Goal: Transaction & Acquisition: Register for event/course

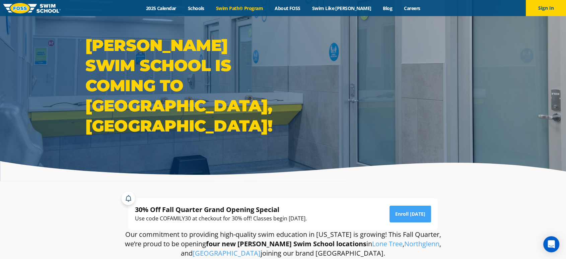
click at [247, 5] on link "Swim Path® Program" at bounding box center [239, 8] width 59 height 6
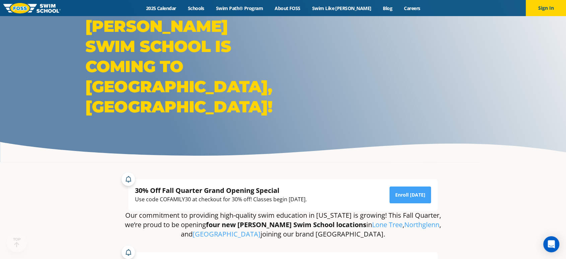
scroll to position [37, 0]
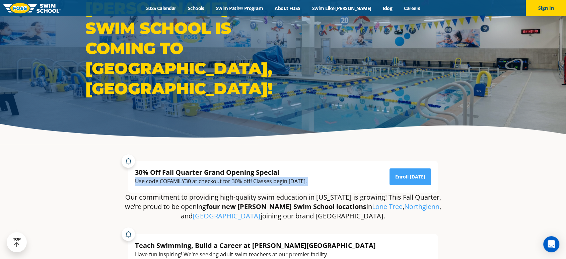
drag, startPoint x: 248, startPoint y: 181, endPoint x: 125, endPoint y: 181, distance: 123.6
click at [125, 181] on div "30% Off Fall Quarter Grand Opening Special Use code COFAMILY30 at checkout for …" at bounding box center [283, 173] width 316 height 38
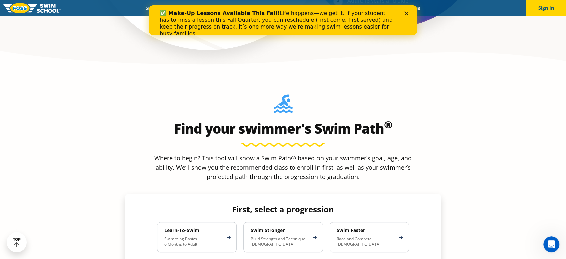
scroll to position [558, 0]
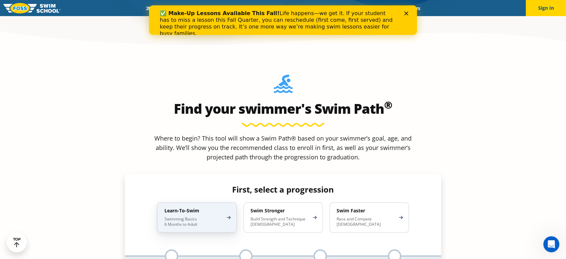
click at [199, 202] on div "Learn-To-Swim Swimming Basics 6 Months to Adult" at bounding box center [196, 217] width 79 height 30
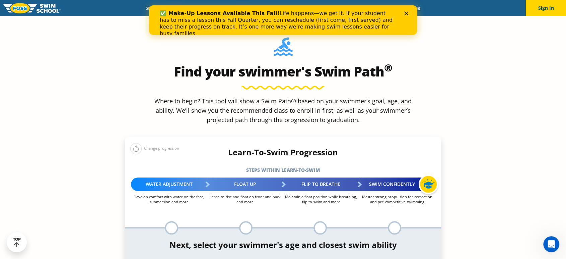
scroll to position [670, 0]
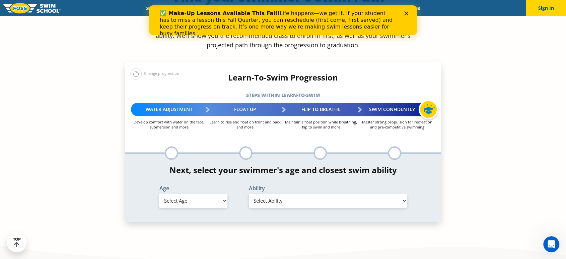
click at [198, 193] on select "Select Age 6 months - 1 year 1 year 2 years 3 years 4 years 5 years 6 years 7 y…" at bounding box center [193, 200] width 68 height 14
select select "1-year"
click at [159, 193] on select "Select Age 6 months - 1 year 1 year 2 years 3 years 4 years 5 years 6 years 7 y…" at bounding box center [193, 200] width 68 height 14
click at [319, 193] on select "Select Ability First in-water experience Comfortable with water poured over the…" at bounding box center [328, 200] width 158 height 14
select select "1-year-comfortable-with-water-poured-over-their-head-but-not-eyes-and-ears"
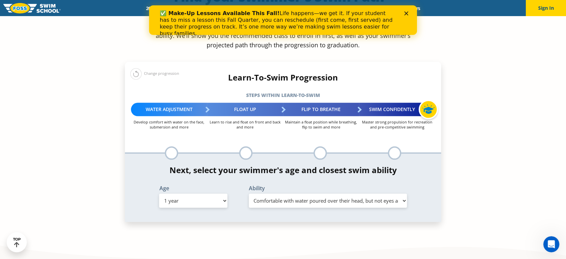
click at [249, 193] on select "Select Ability First in-water experience Comfortable with water poured over the…" at bounding box center [328, 200] width 158 height 14
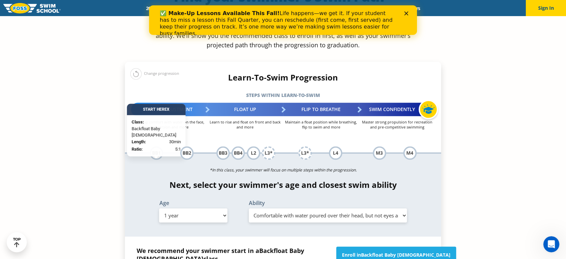
click at [94, 145] on section "Find your swimmer's Swim Path ® Where to begin? This tool will show a Swim Path…" at bounding box center [283, 163] width 566 height 449
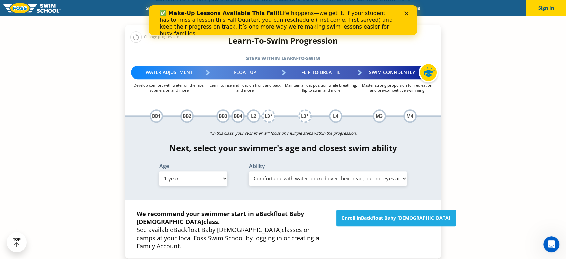
scroll to position [707, 0]
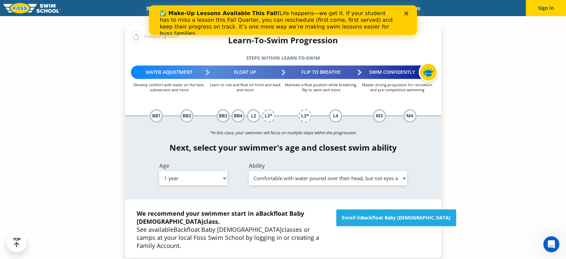
drag, startPoint x: 282, startPoint y: 173, endPoint x: 199, endPoint y: 166, distance: 84.0
click at [199, 209] on p "We recommend your swimmer start in a Backfloat Baby 1 class. See available Back…" at bounding box center [233, 229] width 193 height 40
click at [199, 225] on span "Backfloat Baby 1" at bounding box center [228, 229] width 108 height 8
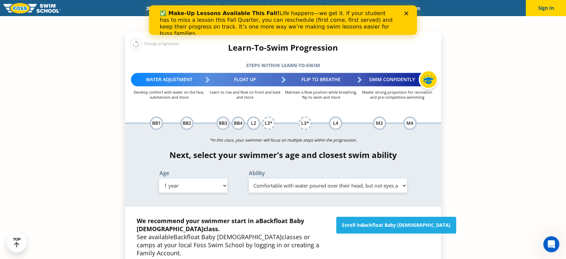
scroll to position [632, 0]
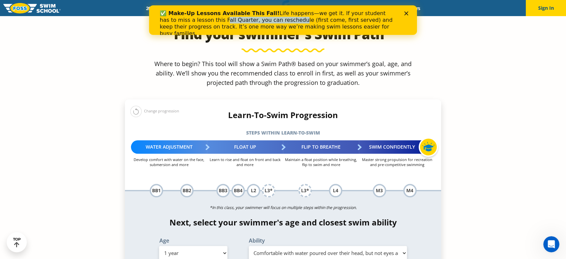
drag, startPoint x: 241, startPoint y: 20, endPoint x: 268, endPoint y: 20, distance: 27.5
click at [266, 20] on div "✅ Make-Up Lessons Available This Fall! Life happens—we get it. If your student …" at bounding box center [278, 23] width 236 height 27
click at [268, 20] on div "✅ Make-Up Lessons Available This Fall! Life happens—we get it. If your student …" at bounding box center [278, 23] width 236 height 27
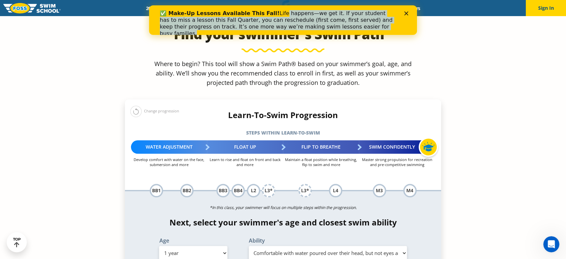
drag, startPoint x: 313, startPoint y: 21, endPoint x: 265, endPoint y: 15, distance: 48.6
click at [265, 15] on div "✅ Make-Up Lessons Available This Fall! Life happens—we get it. If your student …" at bounding box center [278, 23] width 236 height 27
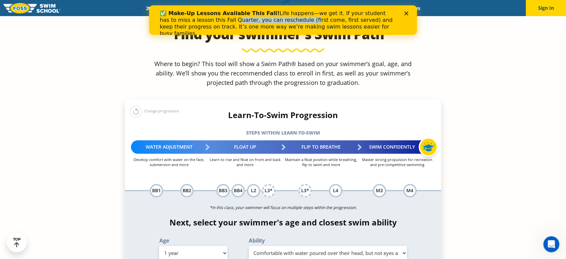
drag, startPoint x: 200, startPoint y: 21, endPoint x: 292, endPoint y: 20, distance: 92.1
click at [283, 20] on div "✅ Make-Up Lessons Available This Fall! Life happens—we get it. If your student …" at bounding box center [278, 23] width 236 height 27
click at [296, 20] on div "✅ Make-Up Lessons Available This Fall! Life happens—we get it. If your student …" at bounding box center [278, 23] width 236 height 27
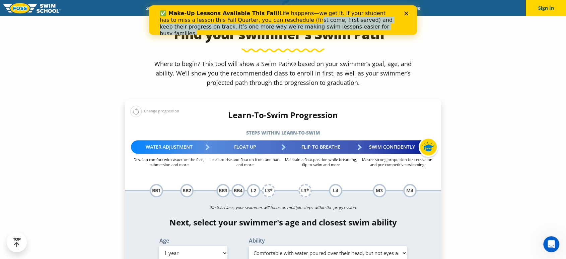
drag, startPoint x: 342, startPoint y: 28, endPoint x: 269, endPoint y: 17, distance: 73.9
click at [269, 17] on div "✅ Make-Up Lessons Available This Fall! Life happens—we get it. If your student …" at bounding box center [278, 23] width 236 height 27
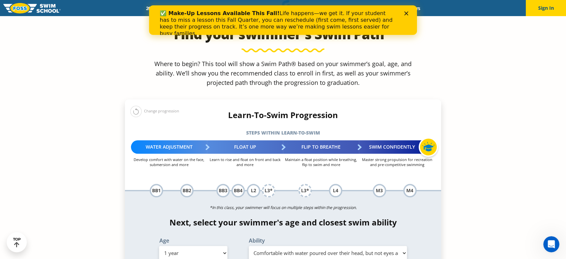
click at [405, 13] on icon "Close" at bounding box center [406, 13] width 4 height 4
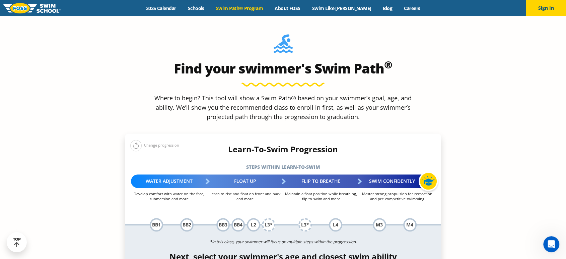
scroll to position [558, 0]
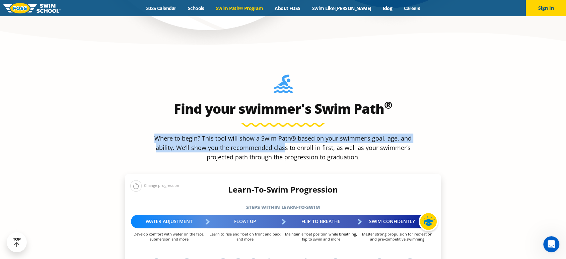
drag, startPoint x: 158, startPoint y: 81, endPoint x: 371, endPoint y: 103, distance: 214.8
click at [356, 133] on p "Where to begin? This tool will show a Swim Path® based on your swimmer’s goal, …" at bounding box center [283, 147] width 263 height 28
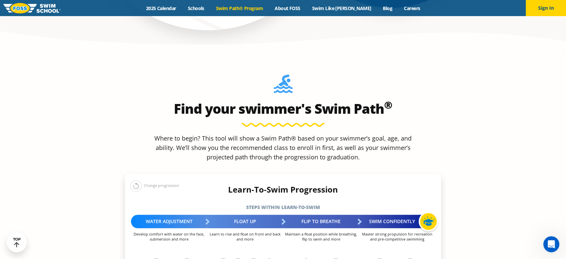
click at [371, 133] on p "Where to begin? This tool will show a Swim Path® based on your swimmer’s goal, …" at bounding box center [283, 147] width 263 height 28
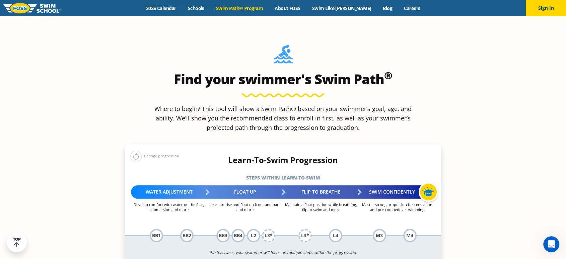
scroll to position [632, 0]
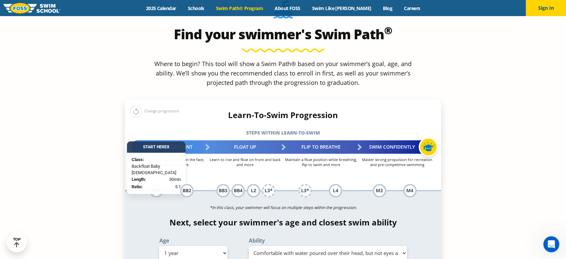
click at [155, 184] on div "BB1" at bounding box center [156, 190] width 13 height 13
click at [167, 141] on div "Start Here X" at bounding box center [156, 146] width 59 height 11
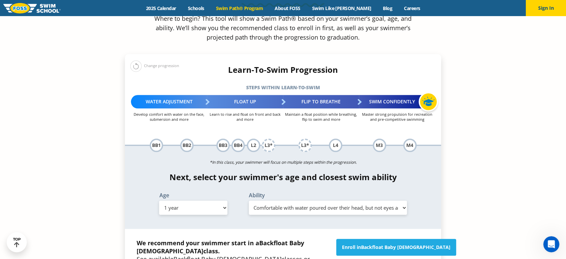
scroll to position [744, 0]
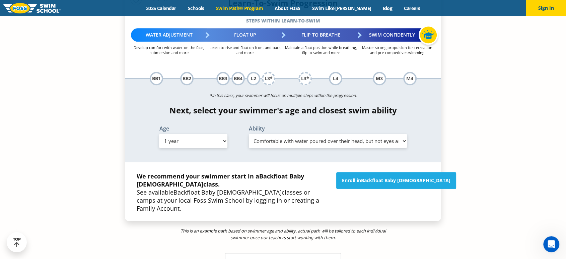
click at [281, 253] on div "More about the Learn-To-Swim Progression →" at bounding box center [283, 261] width 116 height 17
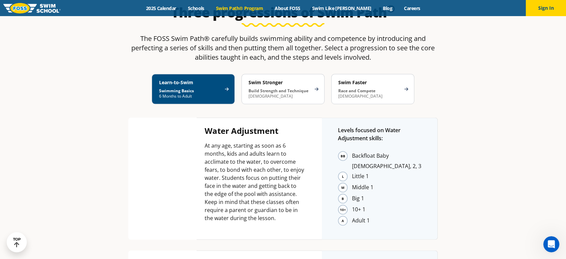
scroll to position [1267, 0]
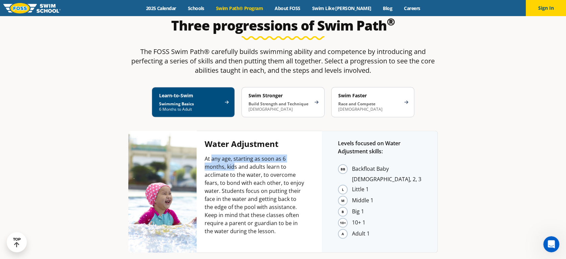
drag, startPoint x: 211, startPoint y: 88, endPoint x: 236, endPoint y: 101, distance: 28.3
click at [236, 154] on p "At any age, starting as soon as 6 months, kids and adults learn to acclimate to…" at bounding box center [255, 194] width 101 height 80
click at [227, 154] on p "At any age, starting as soon as 6 months, kids and adults learn to acclimate to…" at bounding box center [255, 194] width 101 height 80
click at [279, 154] on p "At any age, starting as soon as 6 months, kids and adults learn to acclimate to…" at bounding box center [255, 194] width 101 height 80
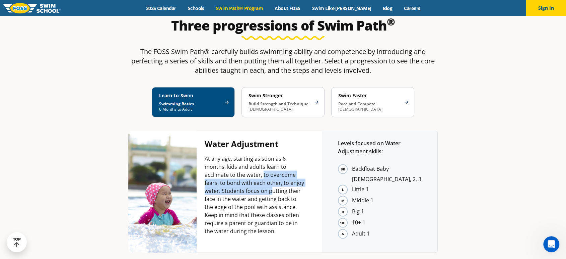
drag, startPoint x: 263, startPoint y: 101, endPoint x: 270, endPoint y: 123, distance: 22.9
click at [270, 154] on p "At any age, starting as soon as 6 months, kids and adults learn to acclimate to…" at bounding box center [255, 194] width 101 height 80
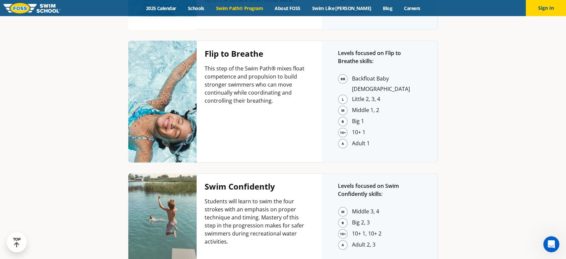
scroll to position [1713, 0]
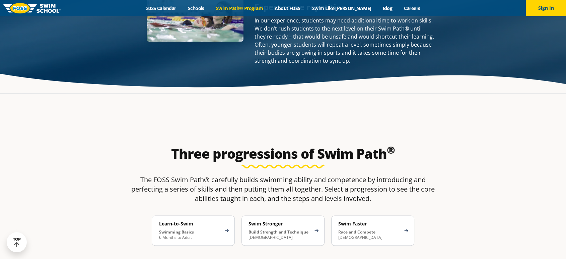
scroll to position [820, 0]
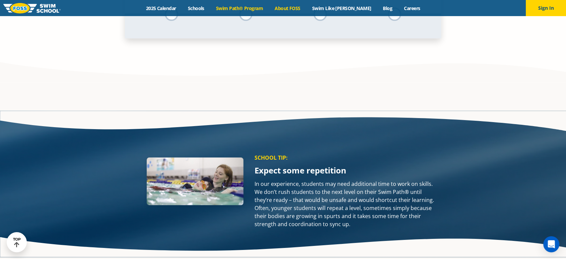
click at [294, 9] on link "About FOSS" at bounding box center [288, 8] width 38 height 6
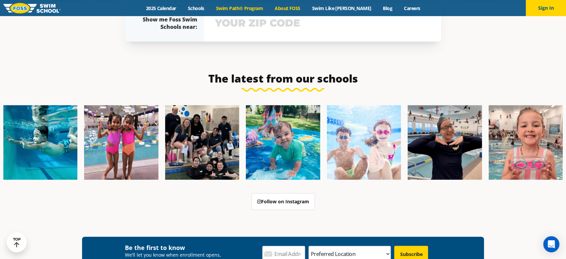
scroll to position [1544, 0]
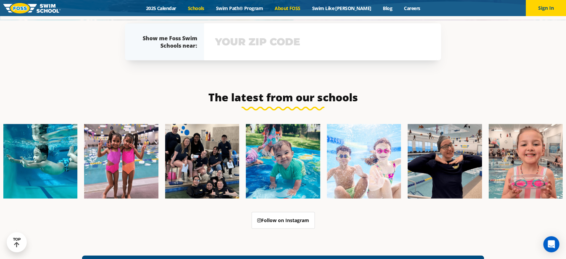
click at [201, 7] on link "Schools" at bounding box center [196, 8] width 28 height 6
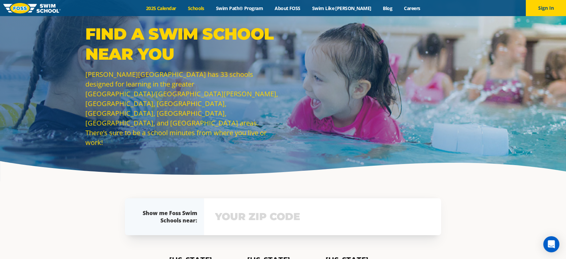
click at [169, 8] on link "2025 Calendar" at bounding box center [161, 8] width 42 height 6
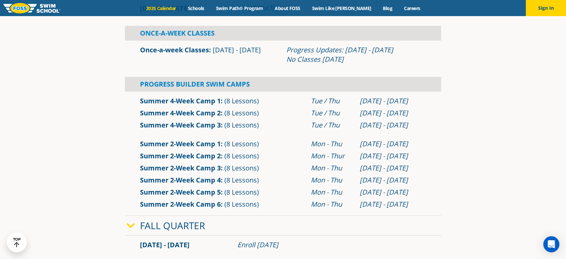
scroll to position [149, 0]
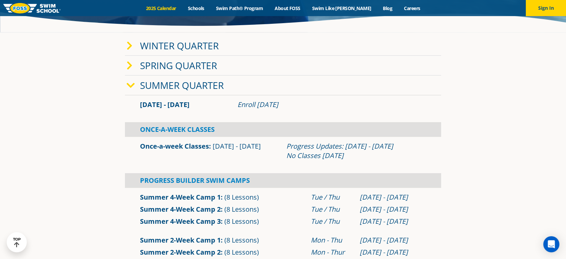
click at [134, 87] on icon at bounding box center [131, 85] width 8 height 9
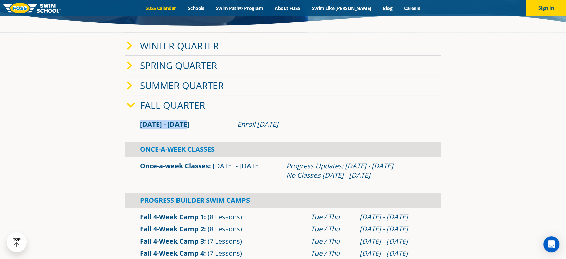
drag, startPoint x: 181, startPoint y: 125, endPoint x: 134, endPoint y: 124, distance: 46.9
click at [134, 124] on div "[DATE] - [DATE] Enroll [DATE]" at bounding box center [283, 124] width 316 height 12
click at [134, 124] on div "Sep 2 - Dec 22 Enroll July 29, 2025" at bounding box center [283, 124] width 316 height 12
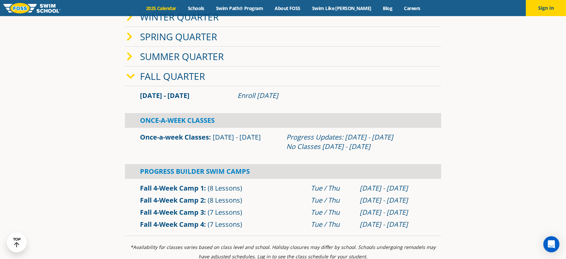
scroll to position [223, 0]
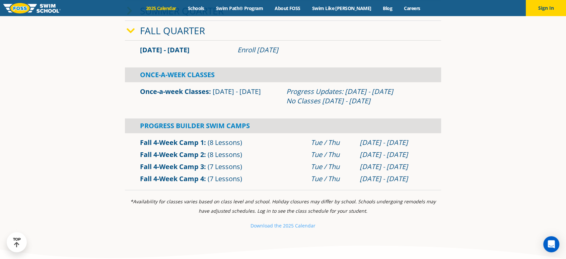
drag, startPoint x: 139, startPoint y: 91, endPoint x: 412, endPoint y: 99, distance: 273.8
click at [412, 99] on div "Once-a-week Classes Sep 2 - Dec 22 Progress Updates: Nov 4 - Nov 10 No Classes …" at bounding box center [283, 96] width 293 height 19
click at [413, 100] on div "Progress Updates: Nov 4 - Nov 10 No Classes Nov 26 - Nov 30" at bounding box center [356, 96] width 140 height 19
drag, startPoint x: 377, startPoint y: 100, endPoint x: 295, endPoint y: 88, distance: 82.9
click at [295, 88] on div "Progress Updates: Nov 4 - Nov 10 No Classes Nov 26 - Nov 30" at bounding box center [356, 96] width 140 height 19
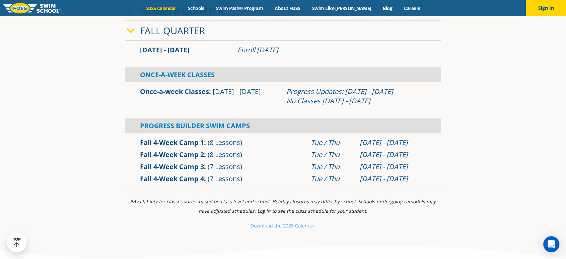
click at [295, 88] on div "Progress Updates: Nov 4 - Nov 10 No Classes Nov 26 - Nov 30" at bounding box center [356, 96] width 140 height 19
drag, startPoint x: 351, startPoint y: 98, endPoint x: 284, endPoint y: 95, distance: 66.8
click at [284, 95] on div "Progress Updates: Nov 4 - Nov 10 No Classes Nov 26 - Nov 30" at bounding box center [356, 96] width 146 height 19
drag, startPoint x: 270, startPoint y: 91, endPoint x: 174, endPoint y: 91, distance: 96.1
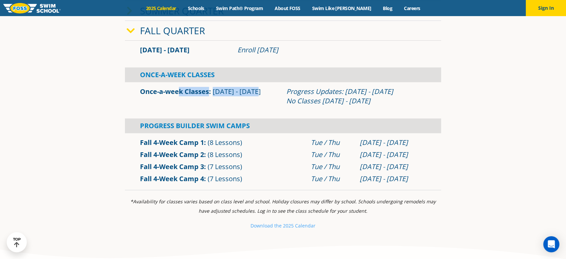
click at [174, 91] on div "Once-a-week Classes Sep 2 - Dec 22" at bounding box center [210, 96] width 146 height 19
click at [174, 91] on link "Once-a-week Classes" at bounding box center [174, 91] width 69 height 9
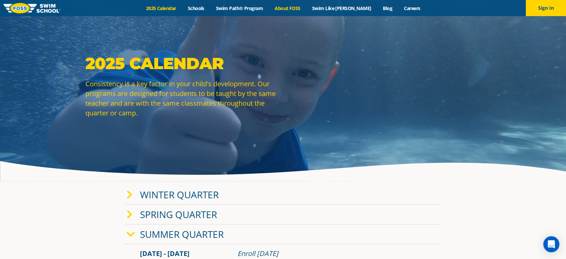
click at [301, 8] on link "About FOSS" at bounding box center [288, 8] width 38 height 6
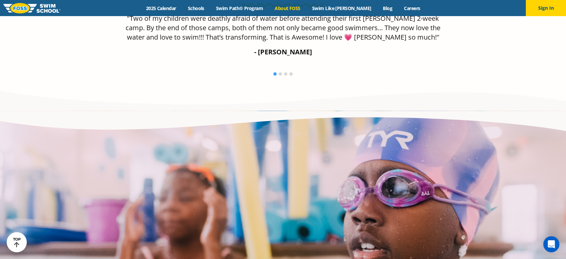
scroll to position [1451, 0]
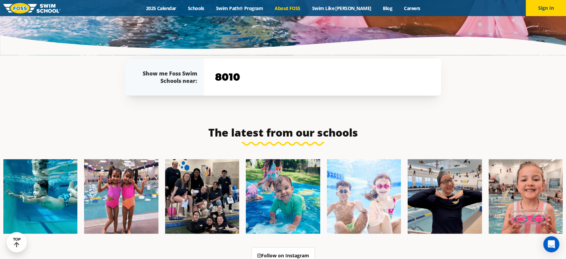
scroll to position [1519, 0]
type input "80108"
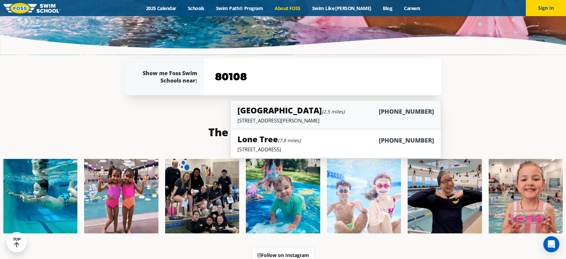
click at [322, 108] on small "(2.5 miles)" at bounding box center [333, 111] width 23 height 6
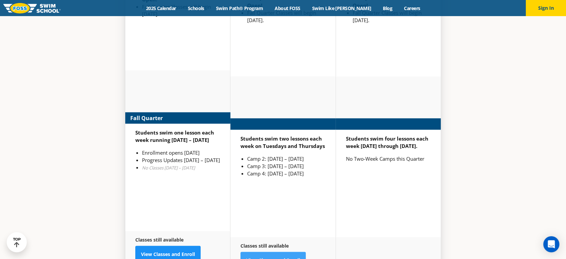
scroll to position [1591, 0]
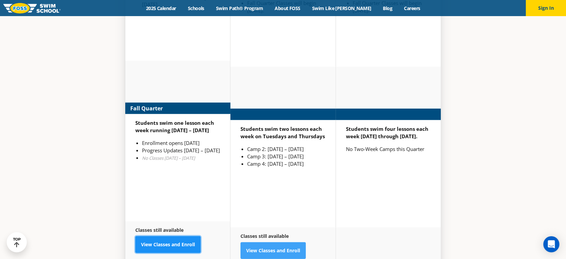
click at [155, 236] on link "View Classes and Enroll" at bounding box center [167, 244] width 65 height 17
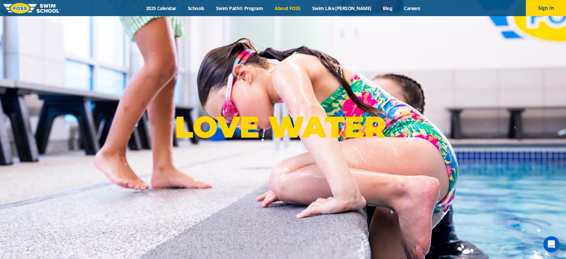
click at [306, 5] on link "About FOSS" at bounding box center [288, 8] width 38 height 6
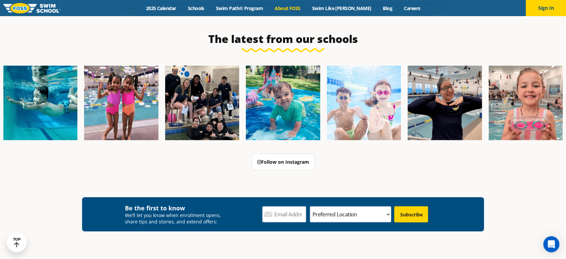
scroll to position [1448, 0]
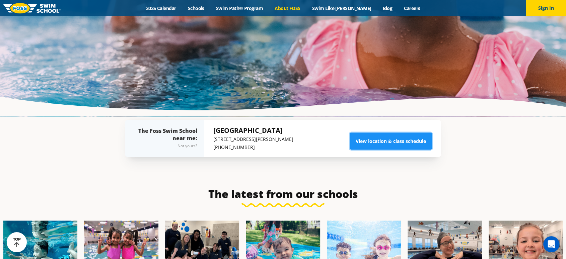
click at [393, 133] on link "View location & class schedule" at bounding box center [391, 141] width 82 height 17
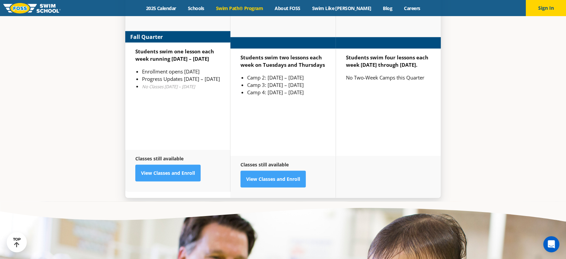
scroll to position [1672, 0]
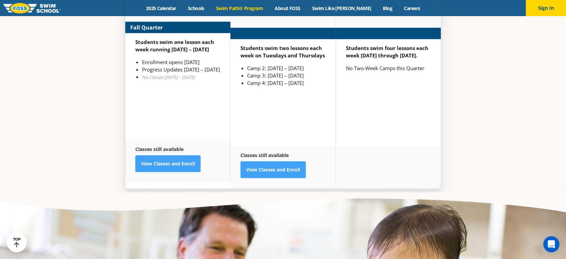
click at [252, 6] on link "Swim Path® Program" at bounding box center [239, 8] width 59 height 6
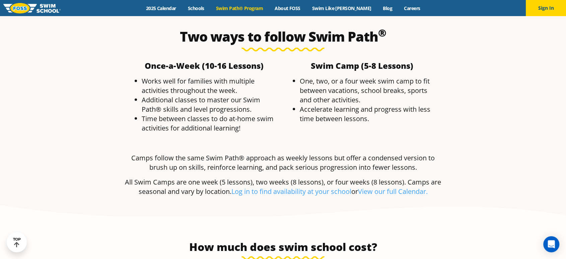
scroll to position [1340, 0]
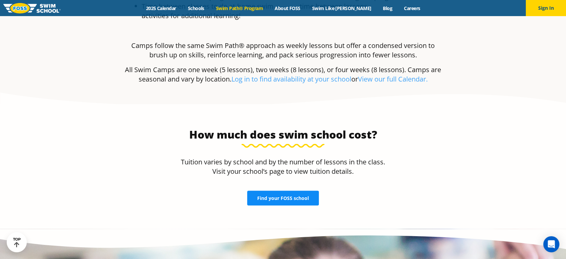
click at [277, 191] on link "Find your FOSS school" at bounding box center [283, 198] width 72 height 15
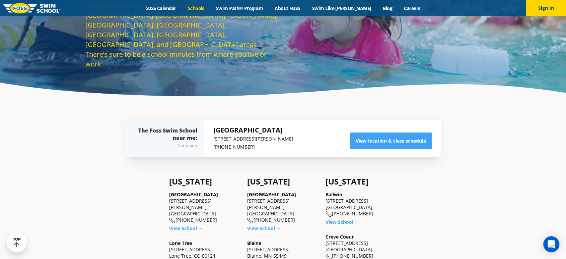
scroll to position [74, 0]
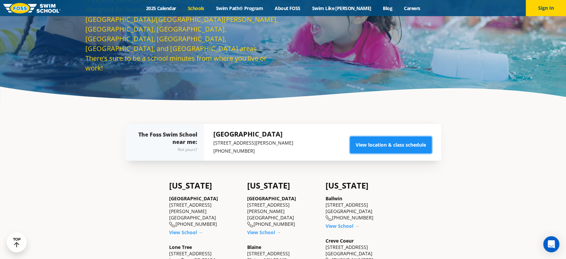
click at [383, 141] on link "View location & class schedule" at bounding box center [391, 144] width 82 height 17
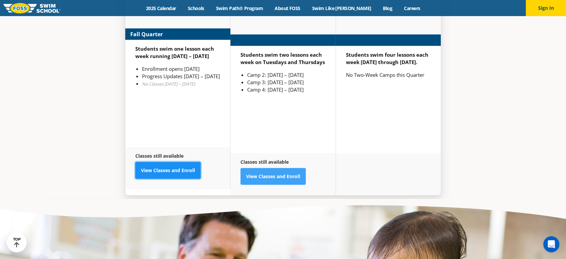
click at [145, 162] on link "View Classes and Enroll" at bounding box center [167, 170] width 65 height 17
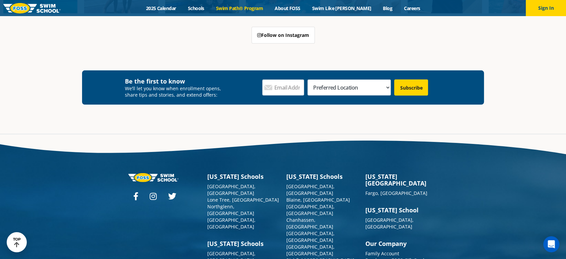
scroll to position [1997, 0]
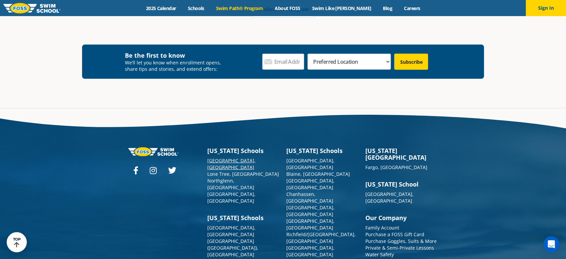
click at [217, 157] on link "[GEOGRAPHIC_DATA], [GEOGRAPHIC_DATA]" at bounding box center [231, 163] width 48 height 13
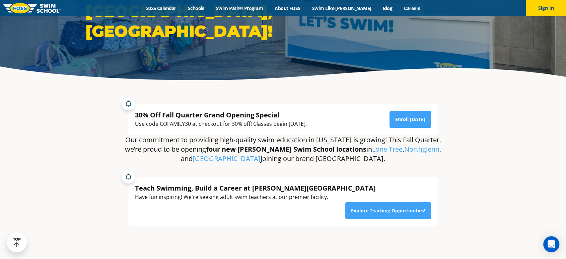
scroll to position [112, 0]
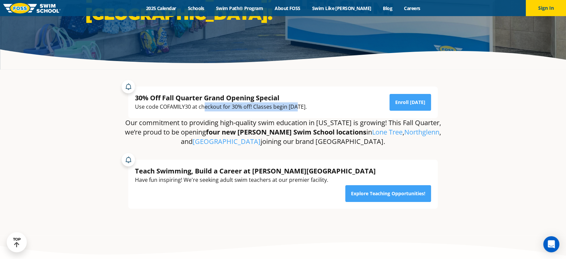
drag, startPoint x: 241, startPoint y: 115, endPoint x: 324, endPoint y: 115, distance: 83.4
click at [320, 115] on div "30% Off Fall Quarter Grand Opening Special Use code COFAMILY30 at checkout for …" at bounding box center [283, 101] width 310 height 31
click at [324, 115] on div "30% Off Fall Quarter Grand Opening Special Use code COFAMILY30 at checkout for …" at bounding box center [283, 101] width 310 height 31
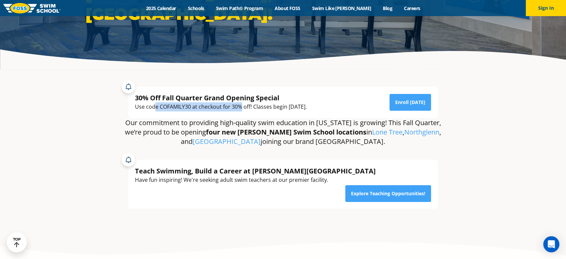
drag, startPoint x: 155, startPoint y: 107, endPoint x: 241, endPoint y: 108, distance: 86.1
click at [241, 108] on div "Use code COFAMILY30 at checkout for 30% off! Classes begin [DATE]." at bounding box center [221, 106] width 172 height 9
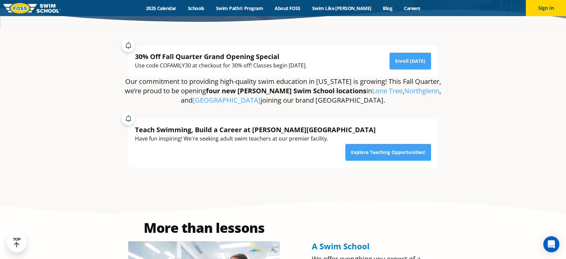
scroll to position [102, 0]
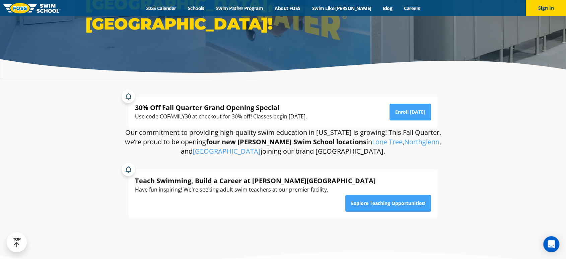
click at [175, 117] on div "Use code COFAMILY30 at checkout for 30% off! Classes begin [DATE]." at bounding box center [221, 116] width 172 height 9
copy div "COFAMILY30"
